Goal: Browse casually

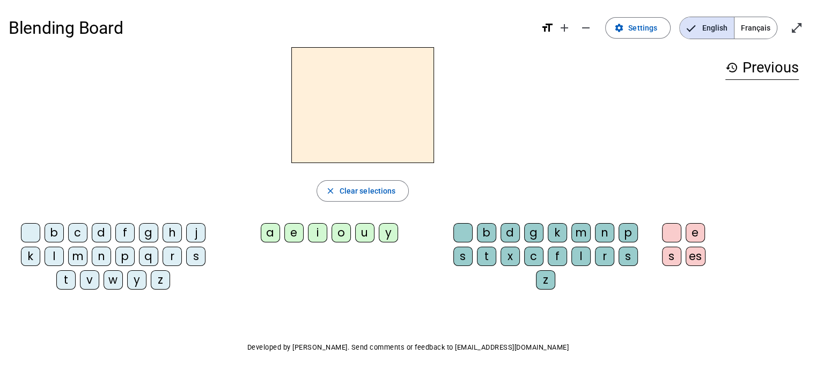
click at [534, 137] on div at bounding box center [363, 105] width 709 height 116
click at [386, 270] on div "b c d f g h j k l m n p q r s t v w y z a e i o u y b d g k m n p s t x c f l r…" at bounding box center [363, 258] width 709 height 79
